Goal: Check status: Check status

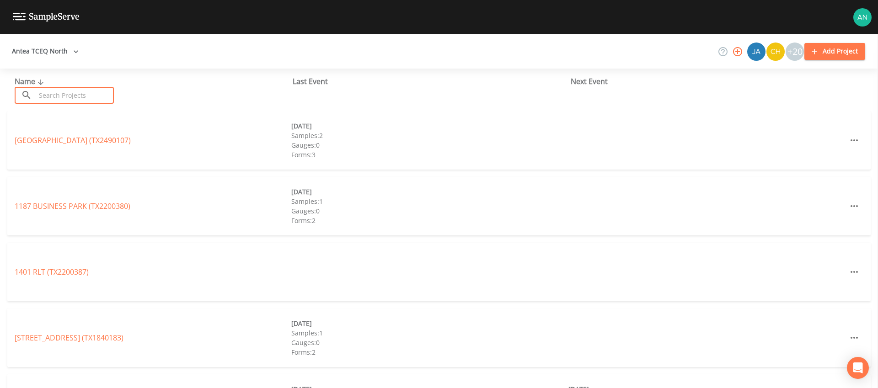
click at [46, 91] on input "text" at bounding box center [75, 95] width 78 height 17
paste input "TX2120006"
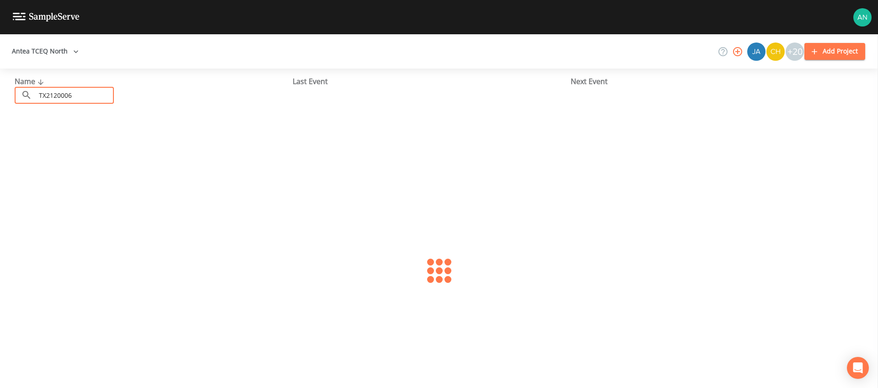
type input "TX2120006"
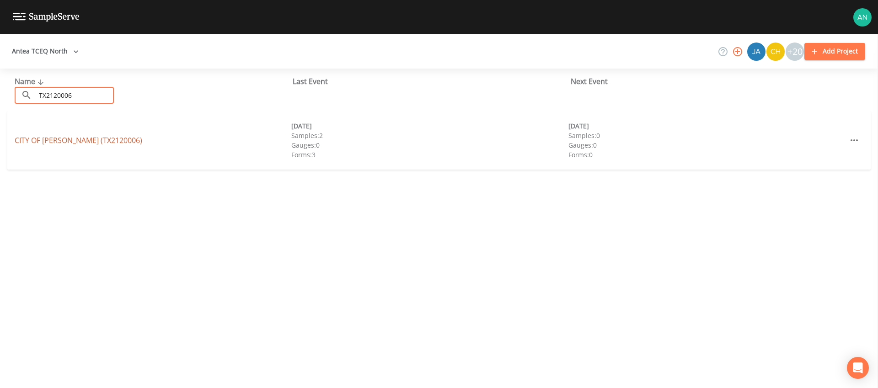
click at [35, 140] on link "CITY OF [GEOGRAPHIC_DATA] (TX2120006)" at bounding box center [79, 140] width 128 height 10
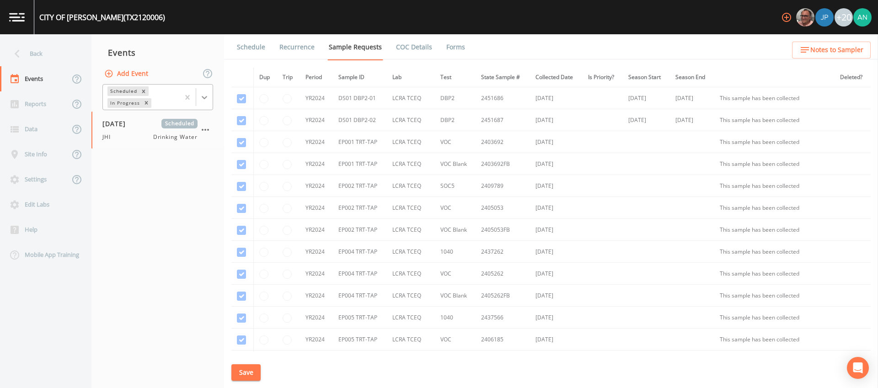
click at [200, 97] on icon at bounding box center [204, 97] width 9 height 9
click at [175, 129] on div "Completed" at bounding box center [157, 124] width 111 height 16
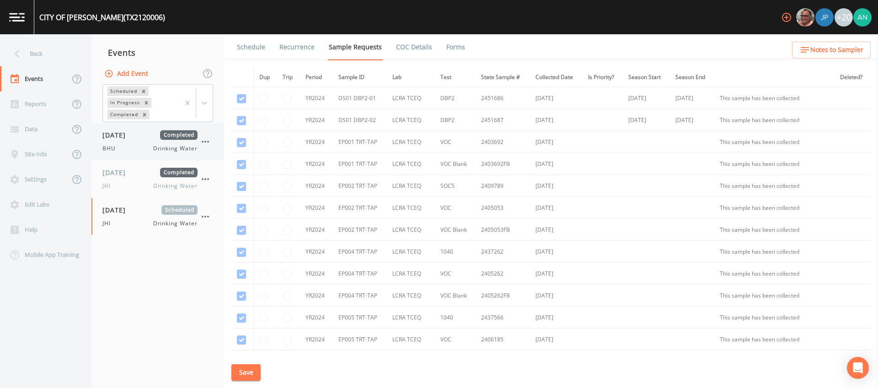
click at [125, 145] on div "BHU Drinking Water" at bounding box center [149, 149] width 95 height 8
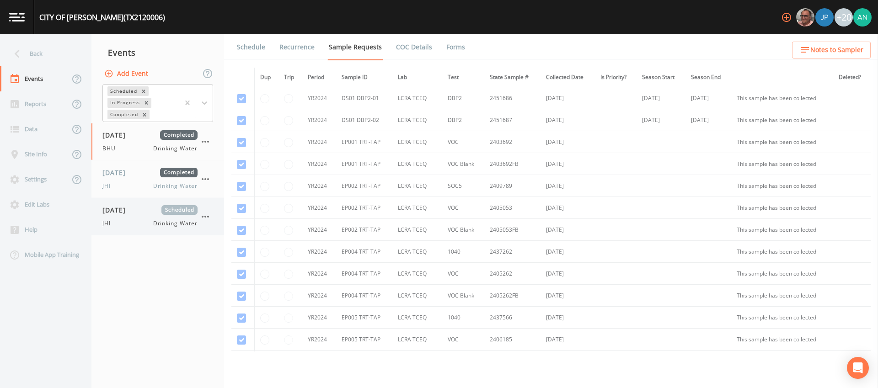
click at [130, 214] on span "[DATE]" at bounding box center [117, 210] width 30 height 10
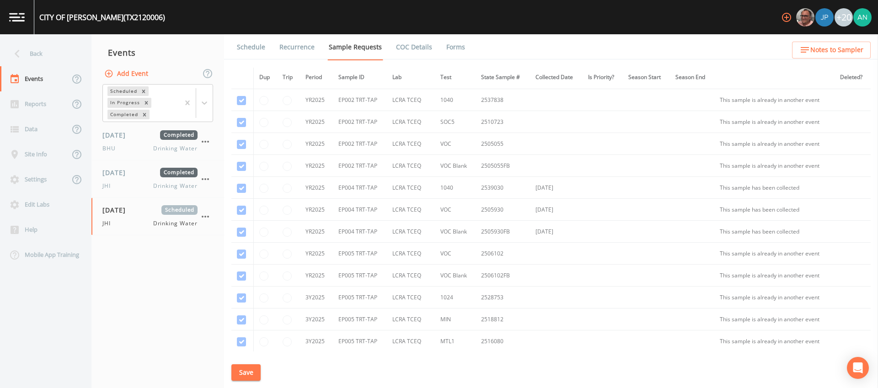
scroll to position [830, 0]
click at [119, 158] on div "[DATE] Completed BHU Drinking Water" at bounding box center [157, 141] width 133 height 37
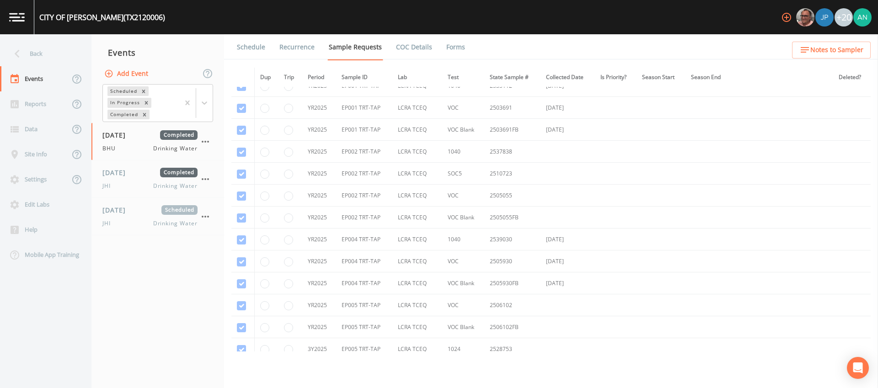
scroll to position [771, 0]
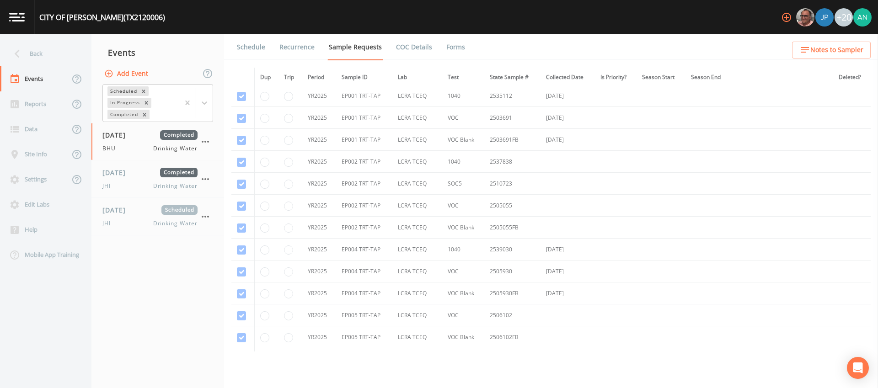
click at [109, 17] on div "CITY OF [GEOGRAPHIC_DATA] (TX2120006)" at bounding box center [102, 17] width 126 height 11
drag, startPoint x: 99, startPoint y: 19, endPoint x: 41, endPoint y: 19, distance: 58.1
click at [41, 19] on div "CITY OF [GEOGRAPHIC_DATA] (TX2120006)" at bounding box center [102, 17] width 126 height 11
copy div "CITY OF [PERSON_NAME]"
